Goal: Task Accomplishment & Management: Complete application form

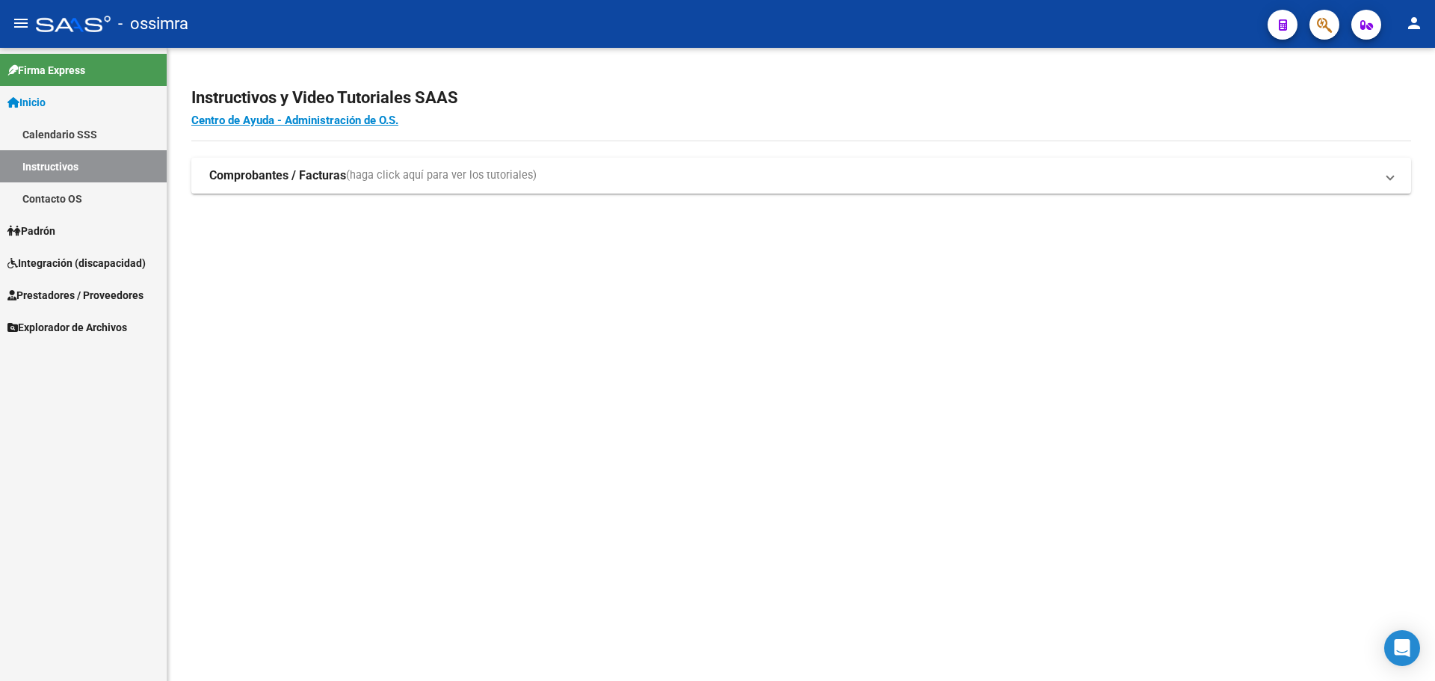
click at [61, 292] on span "Prestadores / Proveedores" at bounding box center [75, 295] width 136 height 16
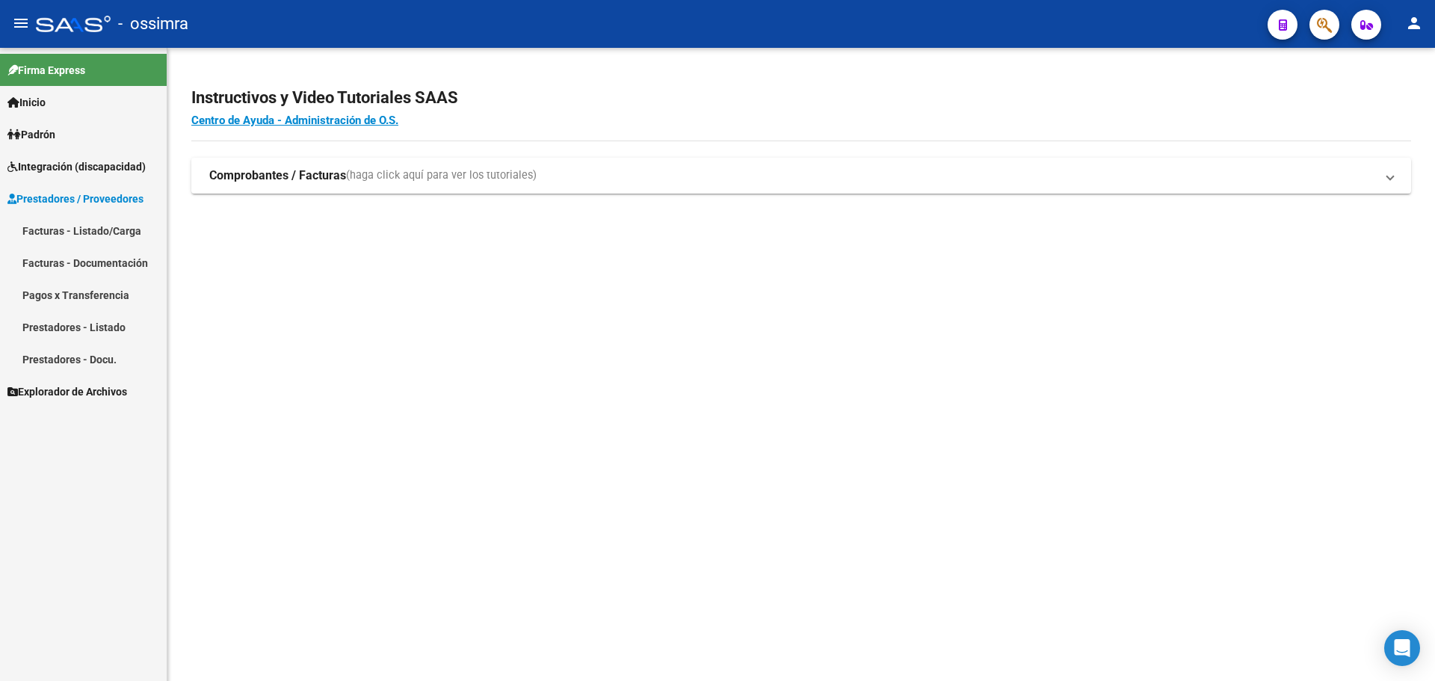
click at [67, 228] on link "Facturas - Listado/Carga" at bounding box center [83, 231] width 167 height 32
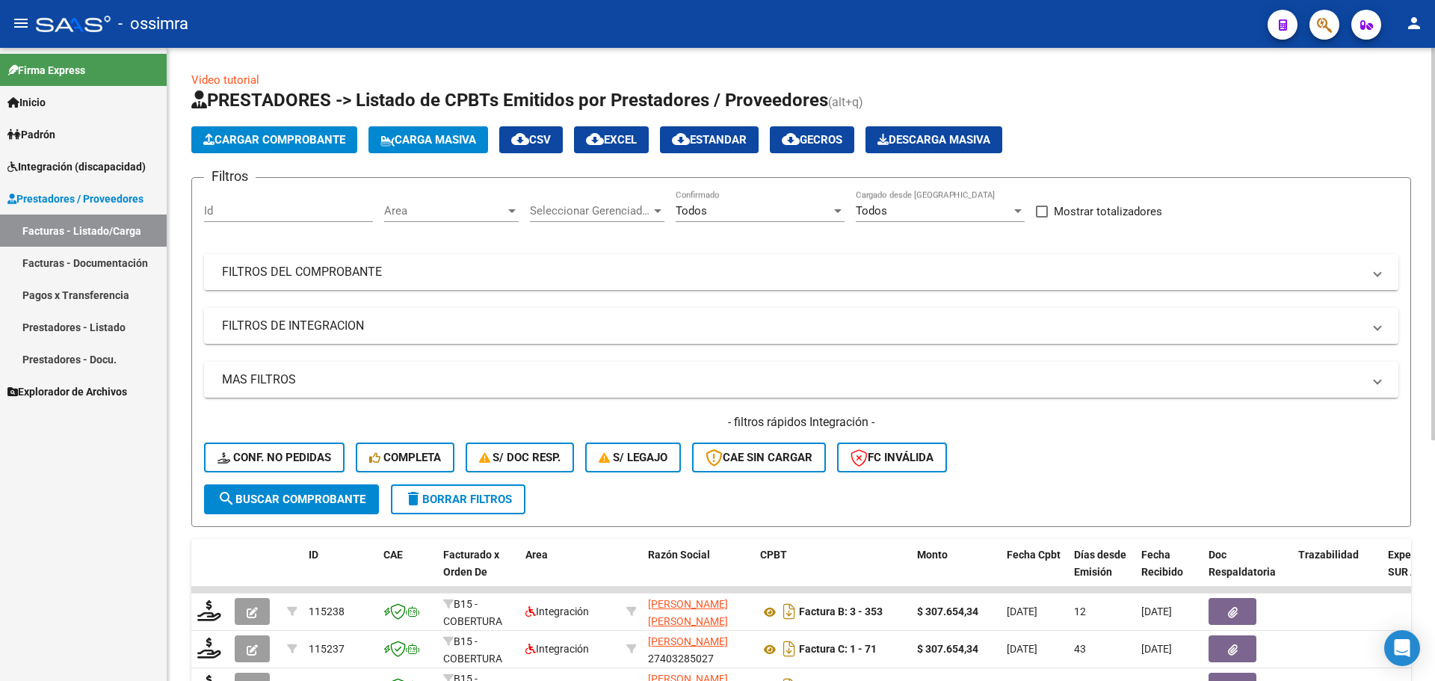
click at [274, 268] on mat-panel-title "FILTROS DEL COMPROBANTE" at bounding box center [792, 272] width 1141 height 16
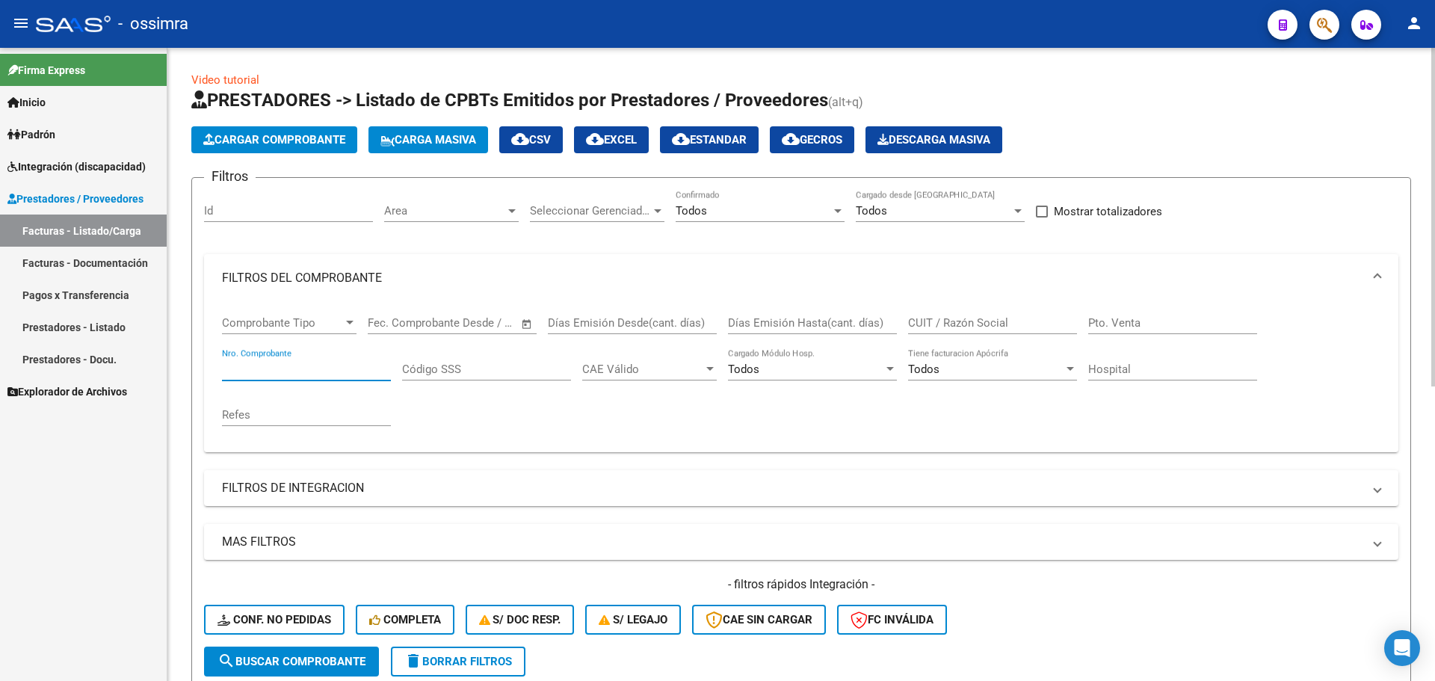
click at [268, 364] on input "Nro. Comprobante" at bounding box center [306, 369] width 169 height 13
type input "4"
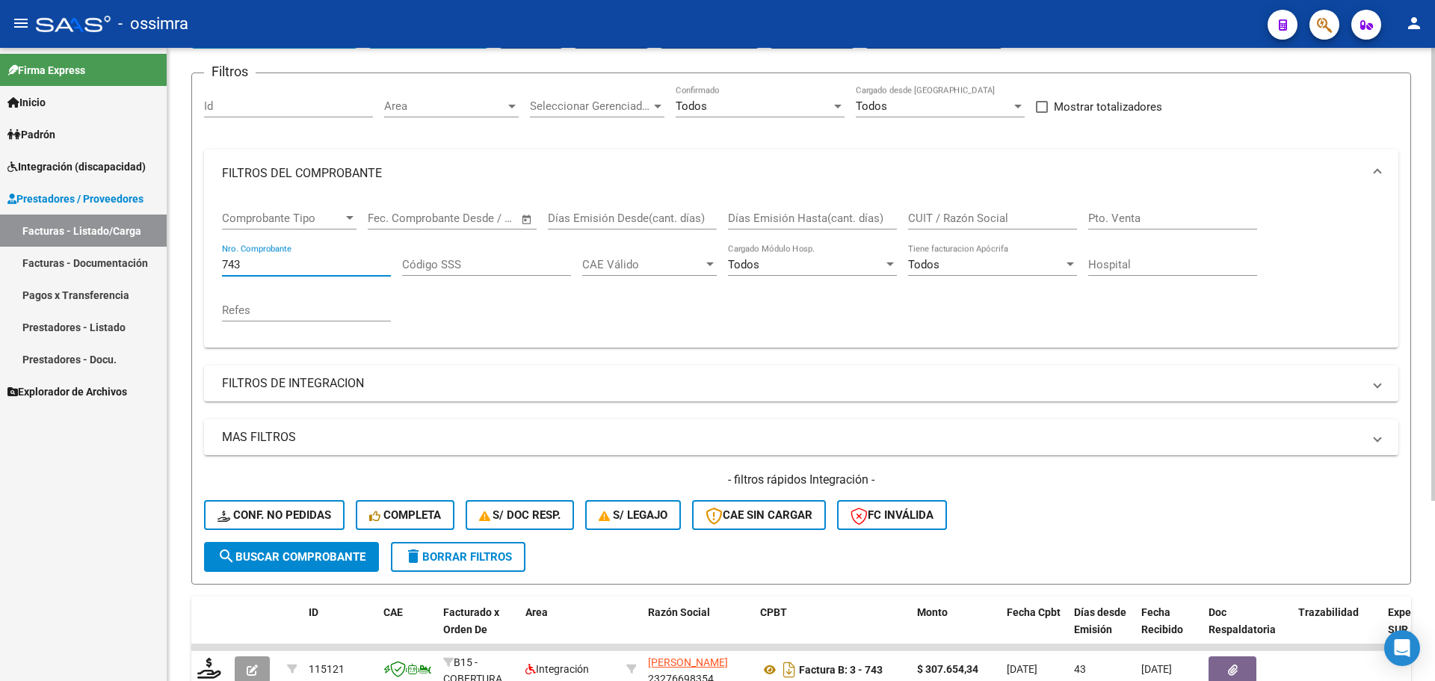
scroll to position [224, 0]
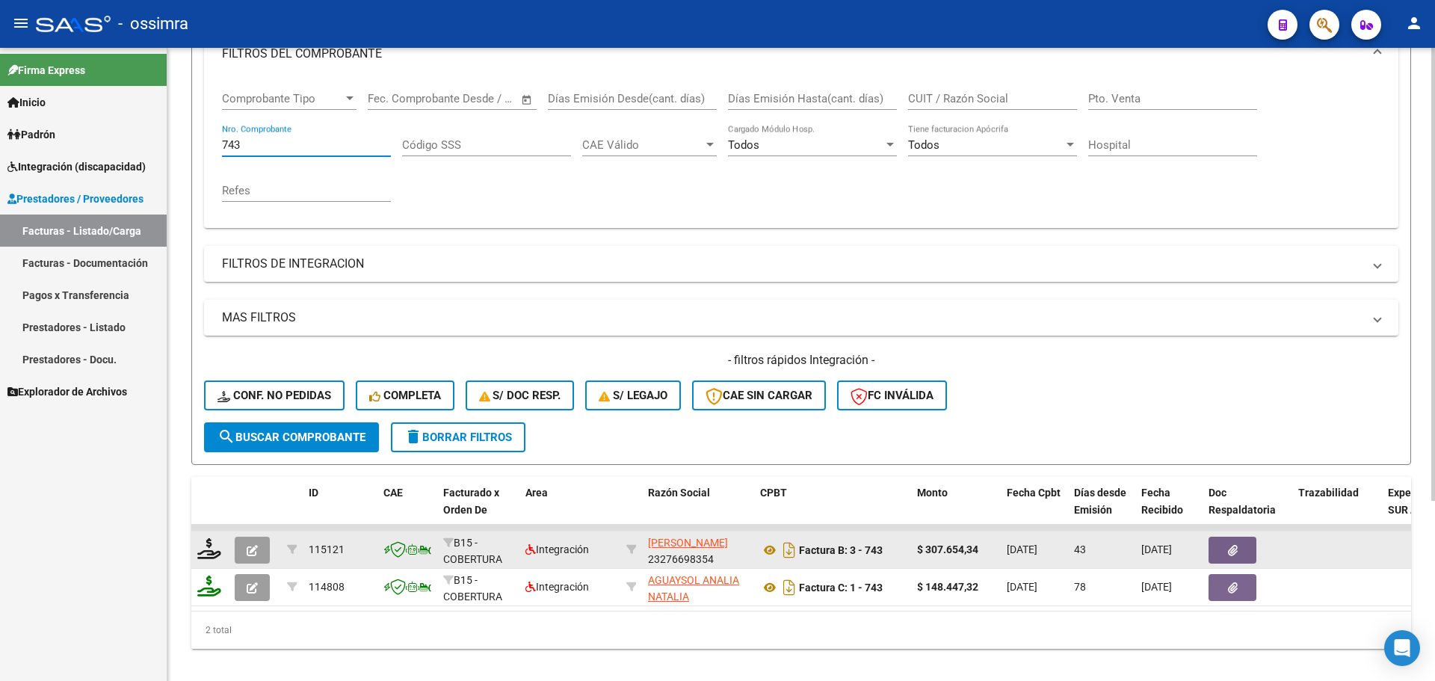
type input "743"
click at [259, 557] on button "button" at bounding box center [252, 550] width 35 height 27
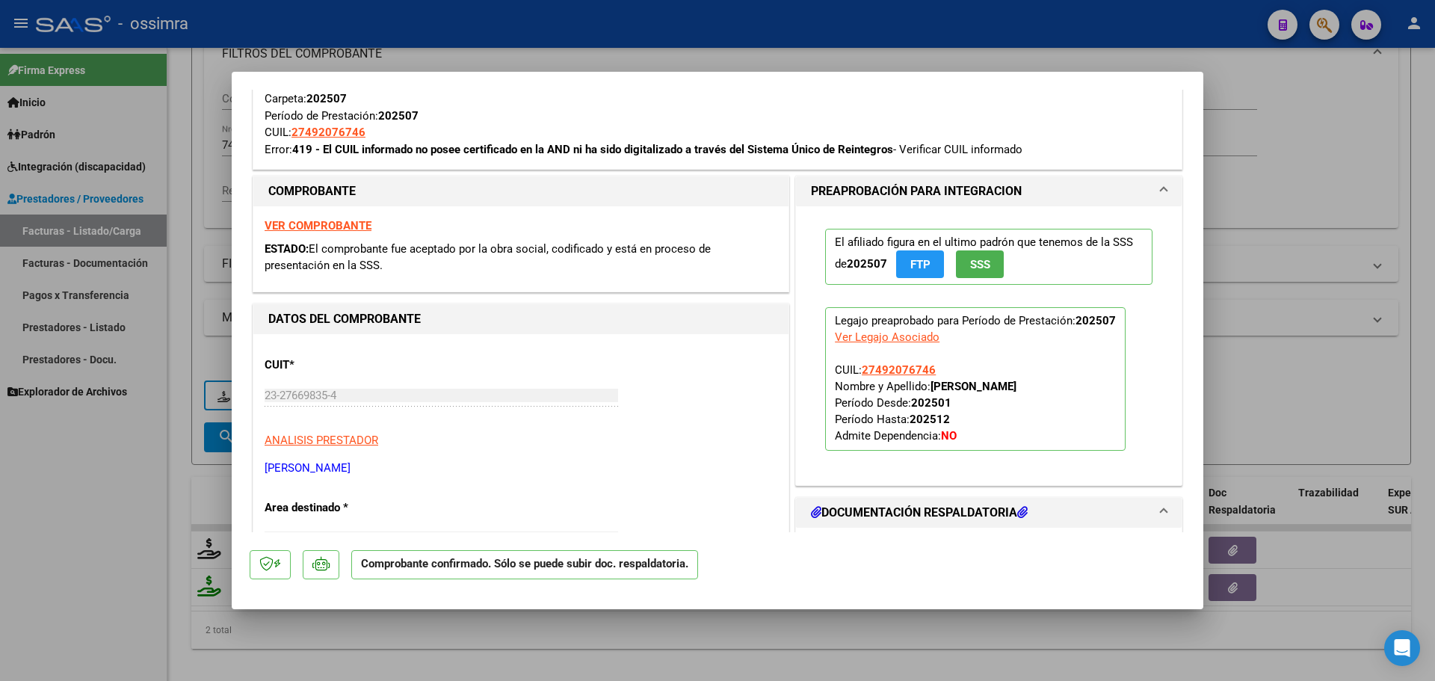
scroll to position [374, 0]
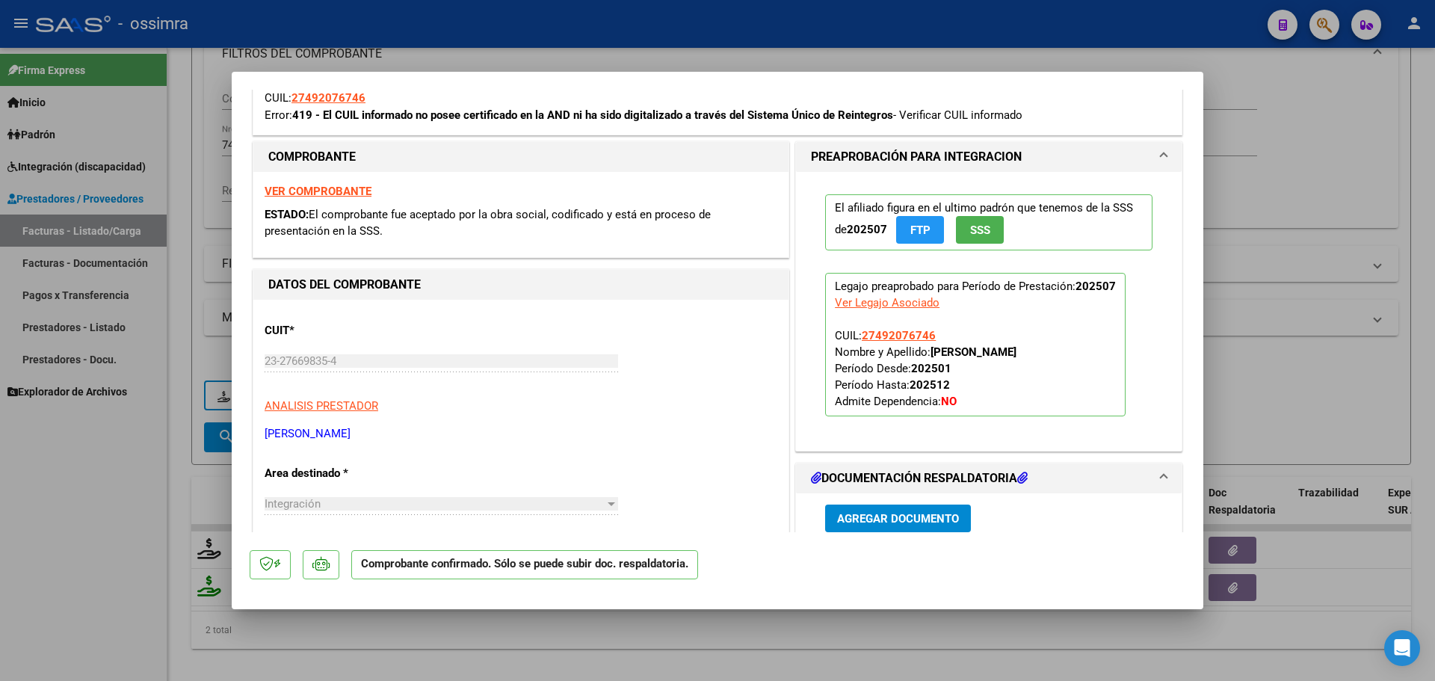
type input "$ 0,00"
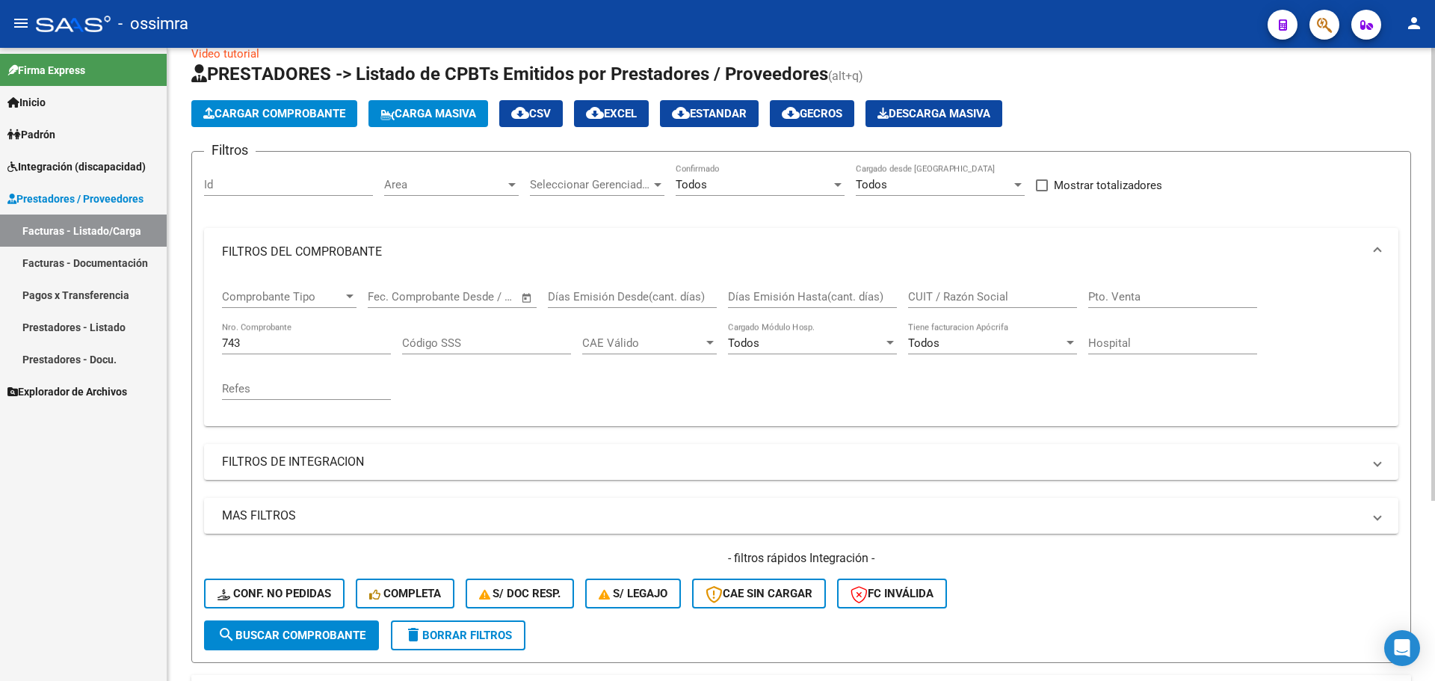
scroll to position [0, 0]
